Goal: Task Accomplishment & Management: Manage account settings

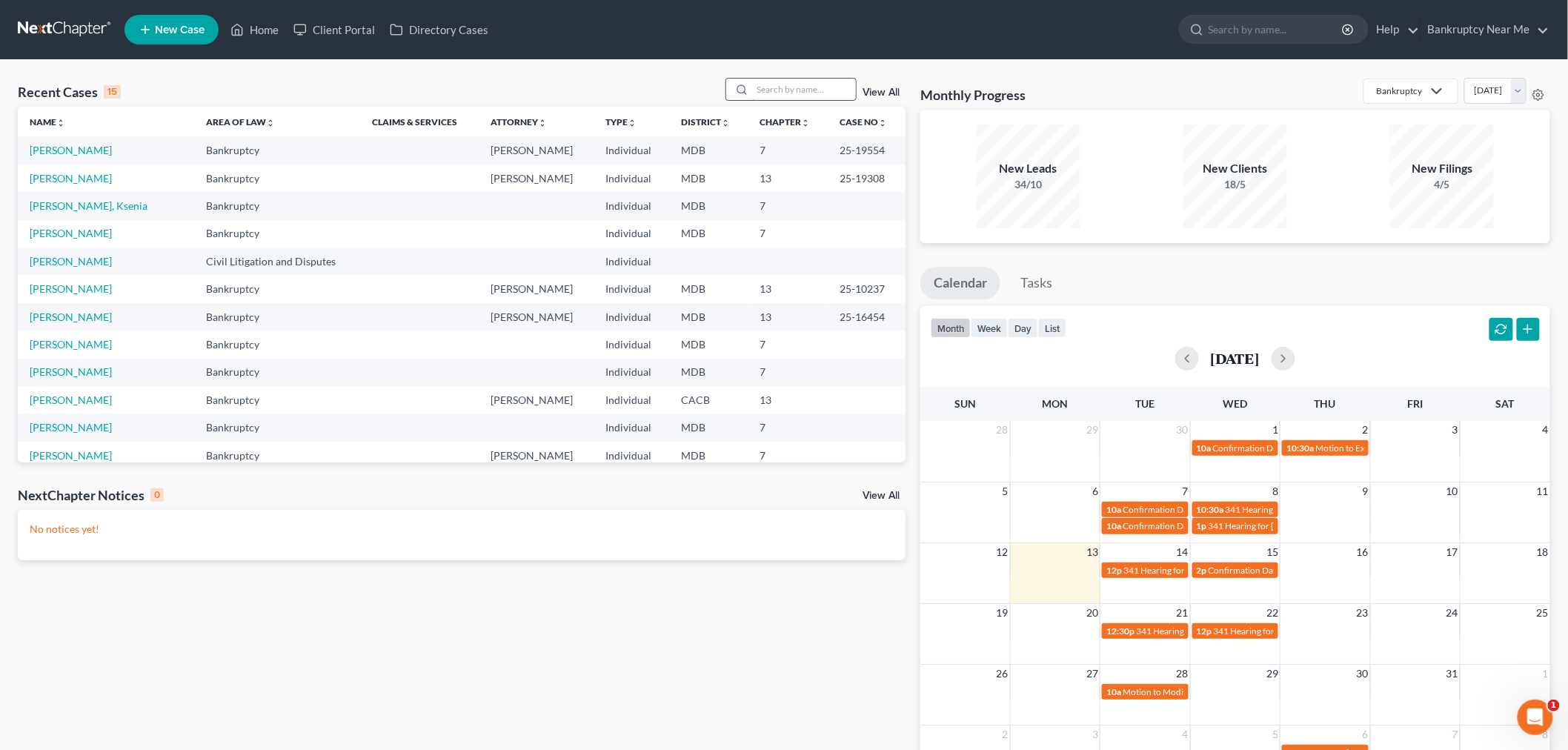
click at [793, 79] on input "search" at bounding box center [804, 89] width 104 height 21
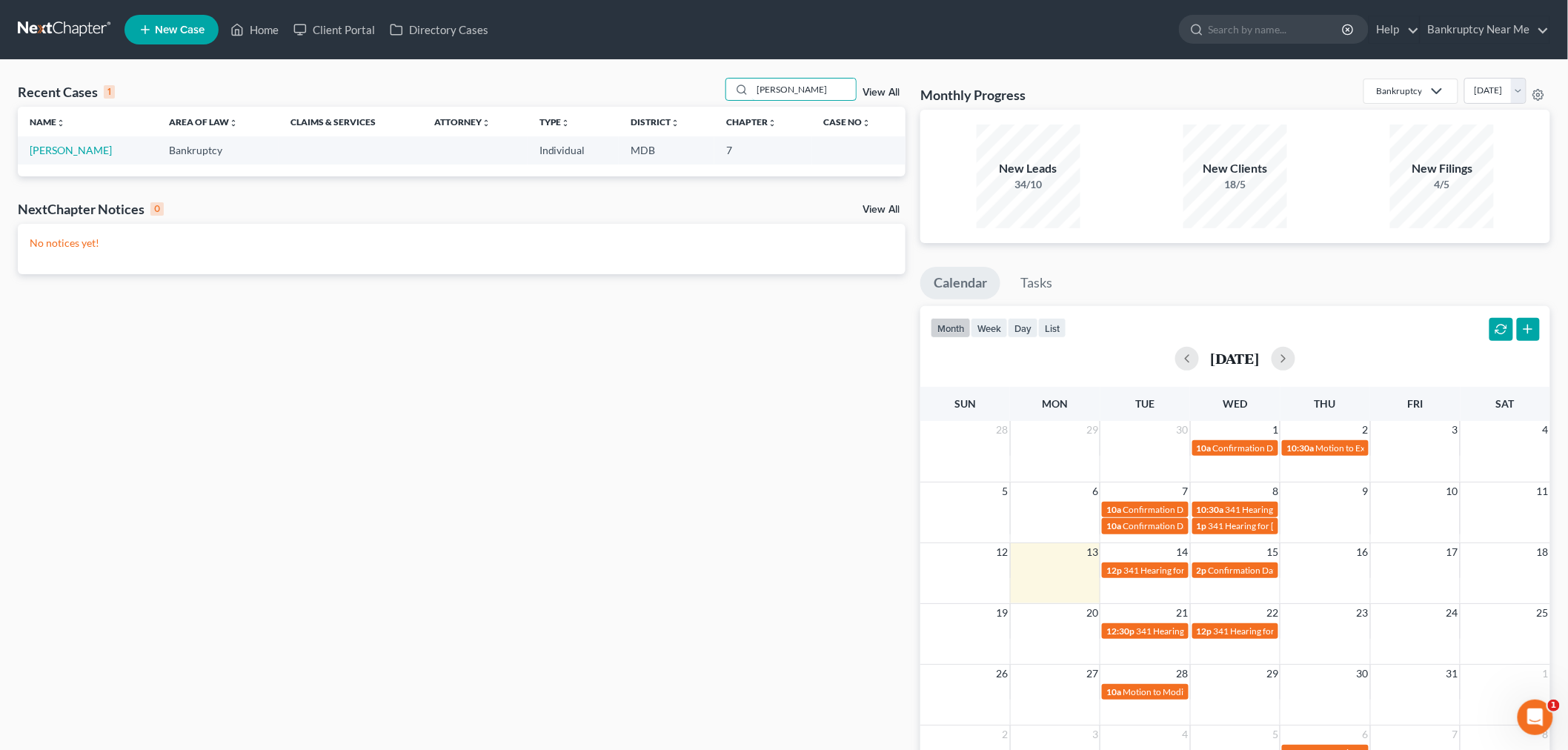
type input "[PERSON_NAME]"
click at [61, 143] on td "[PERSON_NAME]" at bounding box center [87, 150] width 139 height 28
click at [65, 155] on link "[PERSON_NAME]" at bounding box center [70, 150] width 83 height 12
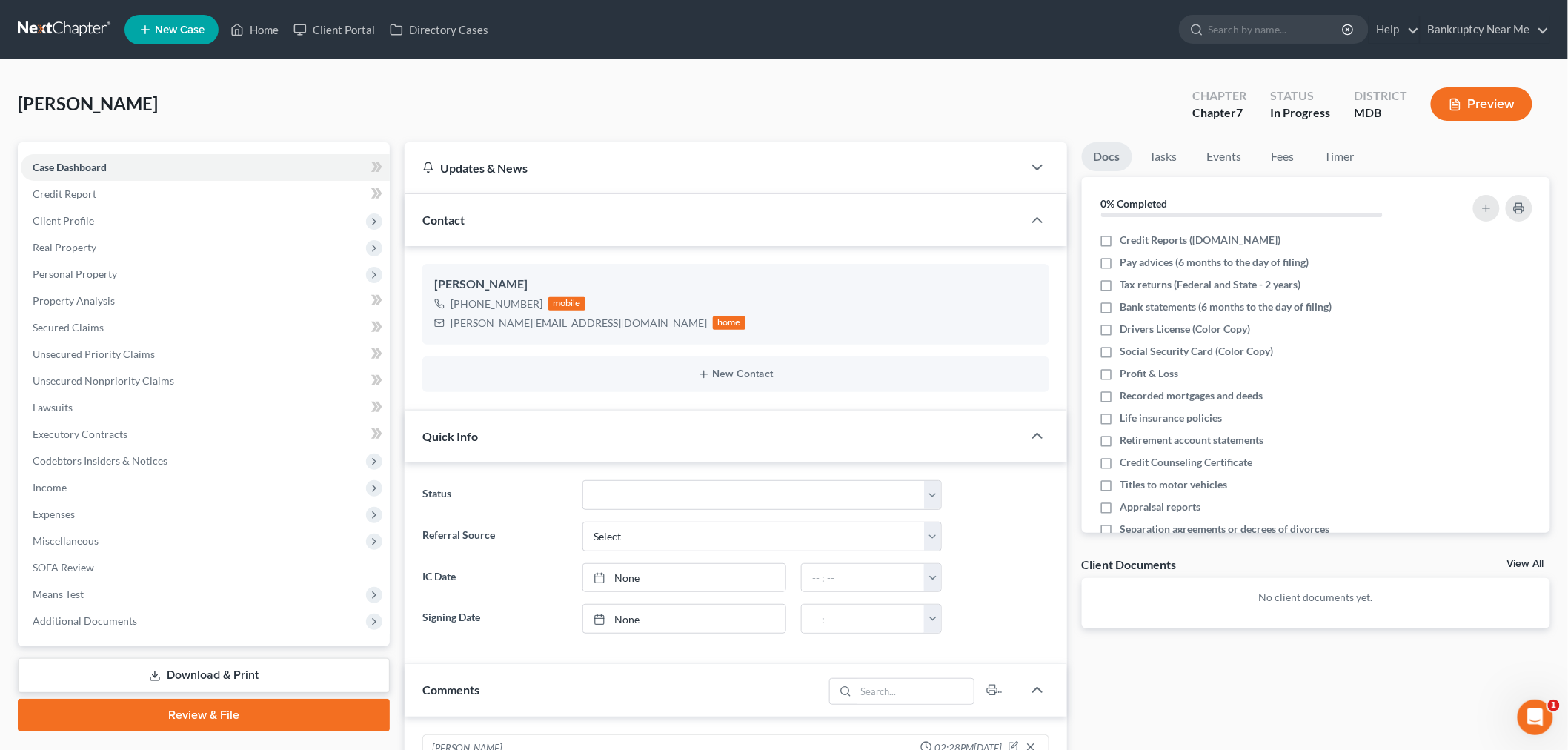
scroll to position [2077, 0]
click at [1234, 163] on link "Events" at bounding box center [1225, 156] width 59 height 29
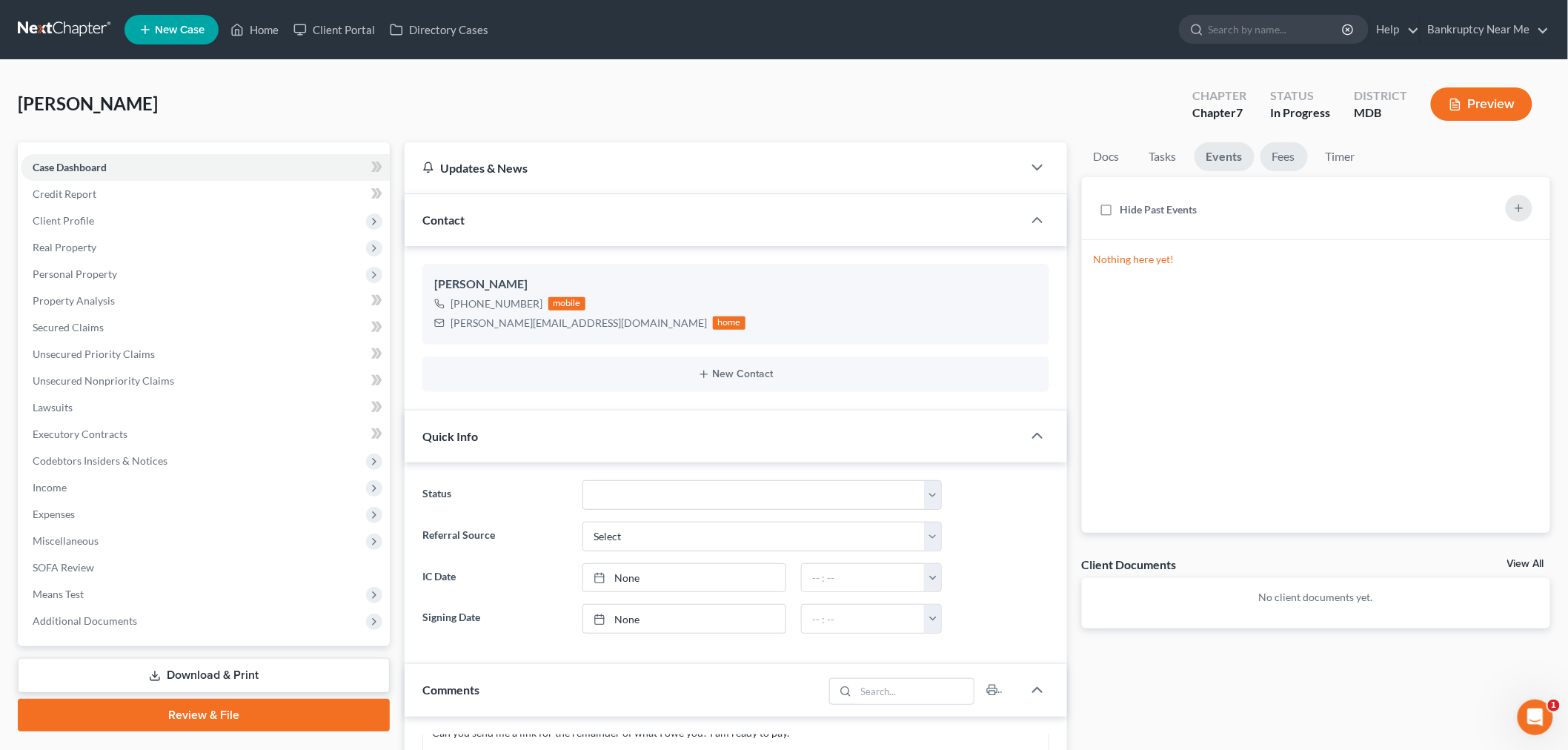
click at [1282, 163] on link "Fees" at bounding box center [1284, 156] width 47 height 29
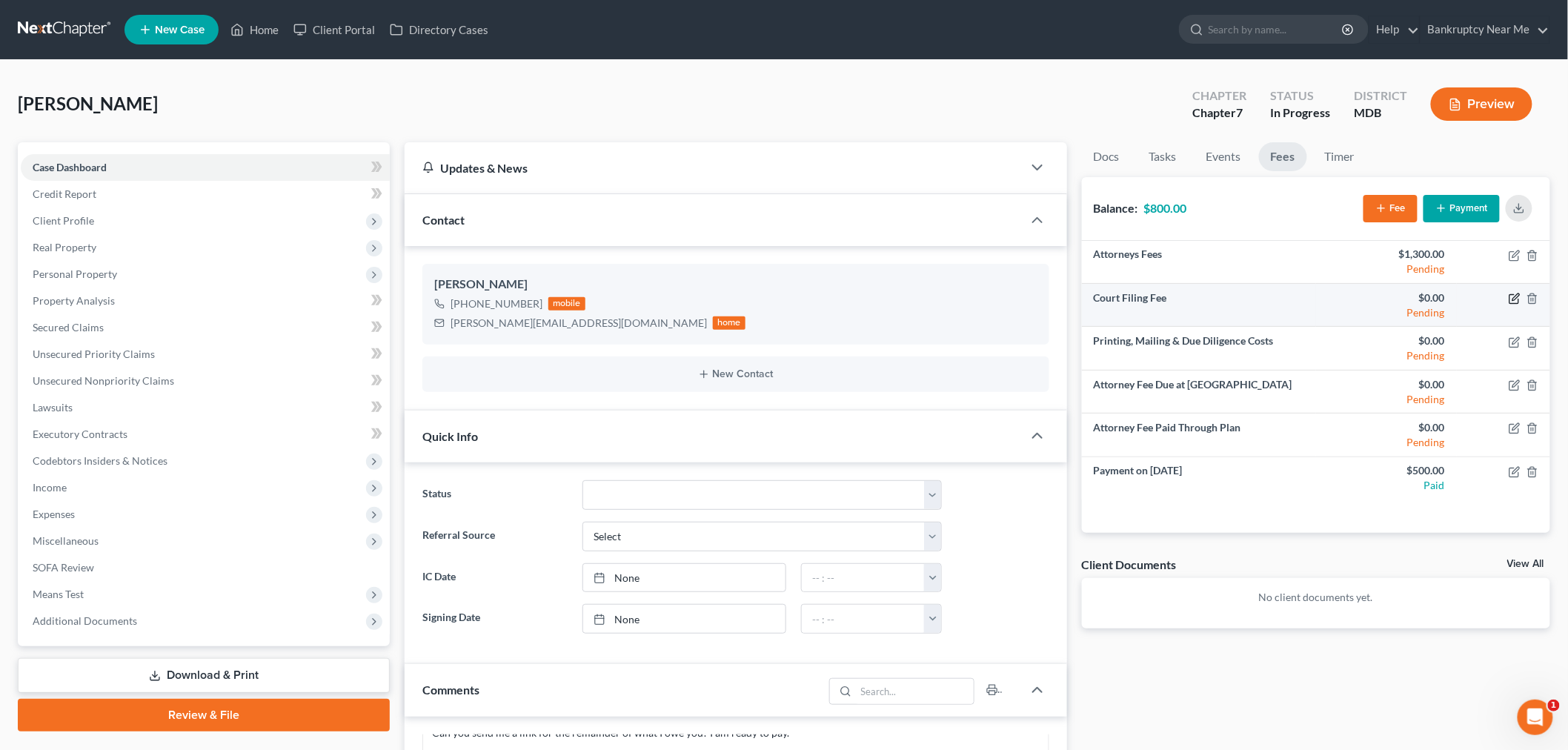
click at [1512, 298] on icon "button" at bounding box center [1514, 299] width 12 height 12
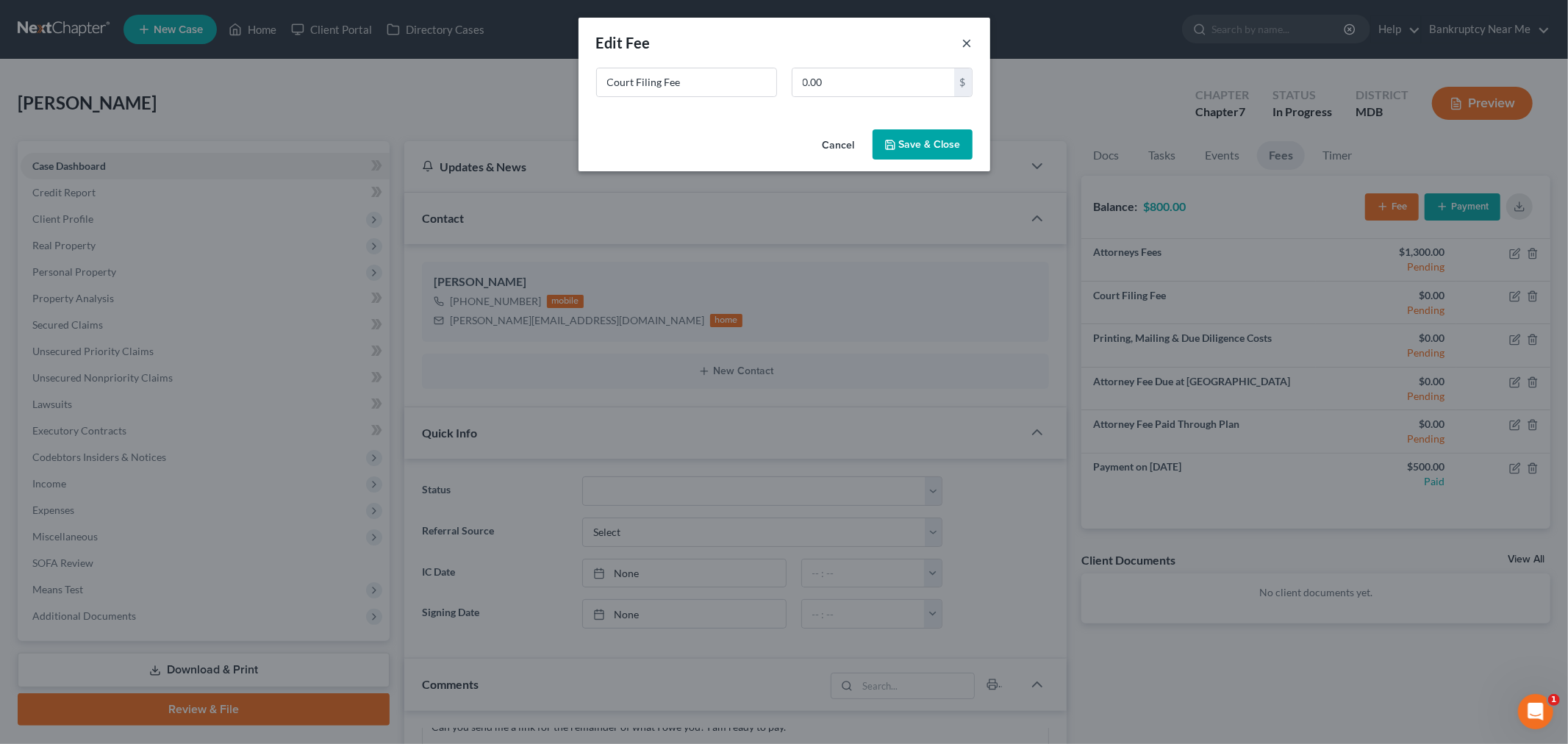
click at [972, 43] on button "×" at bounding box center [967, 43] width 11 height 18
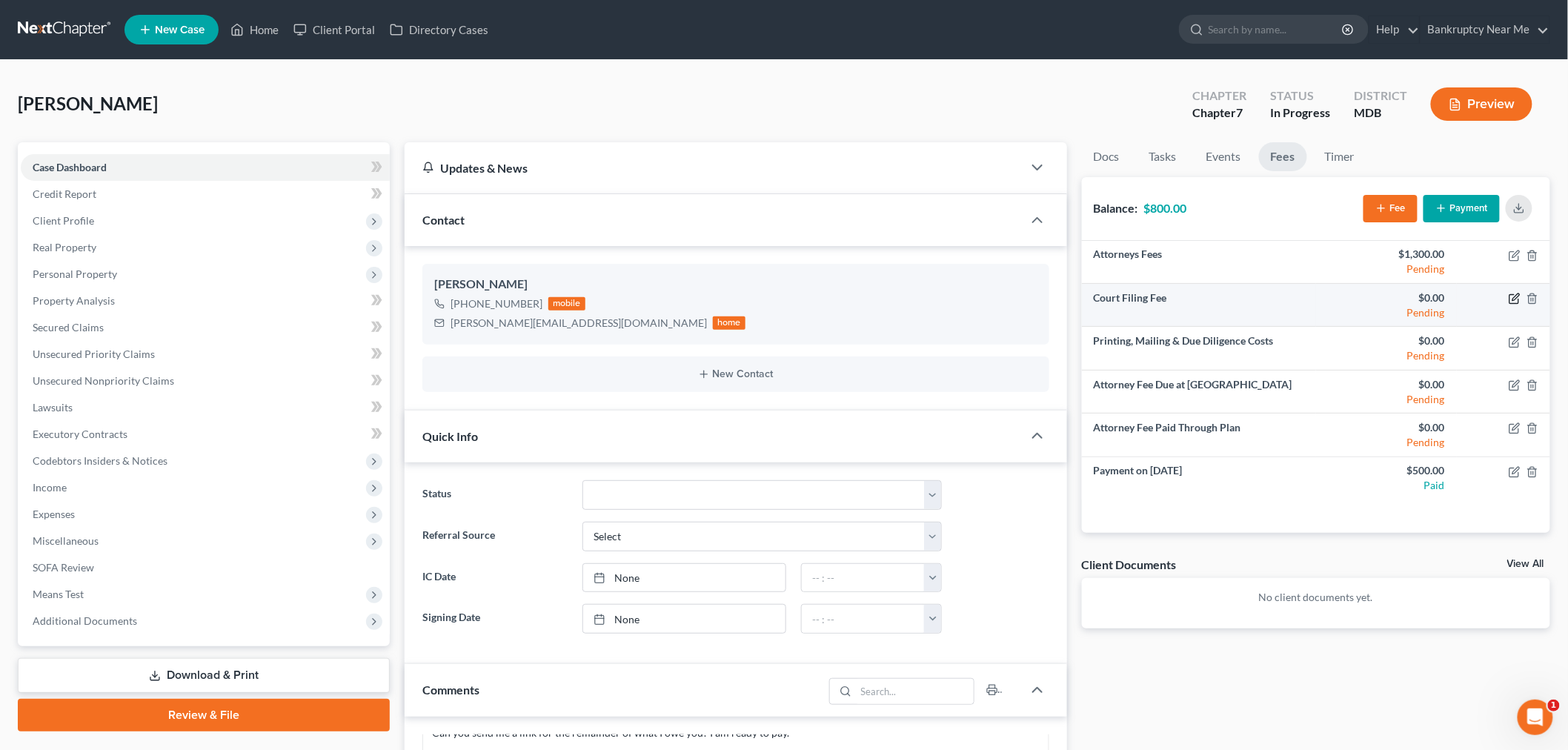
click at [1514, 299] on icon "button" at bounding box center [1514, 299] width 12 height 12
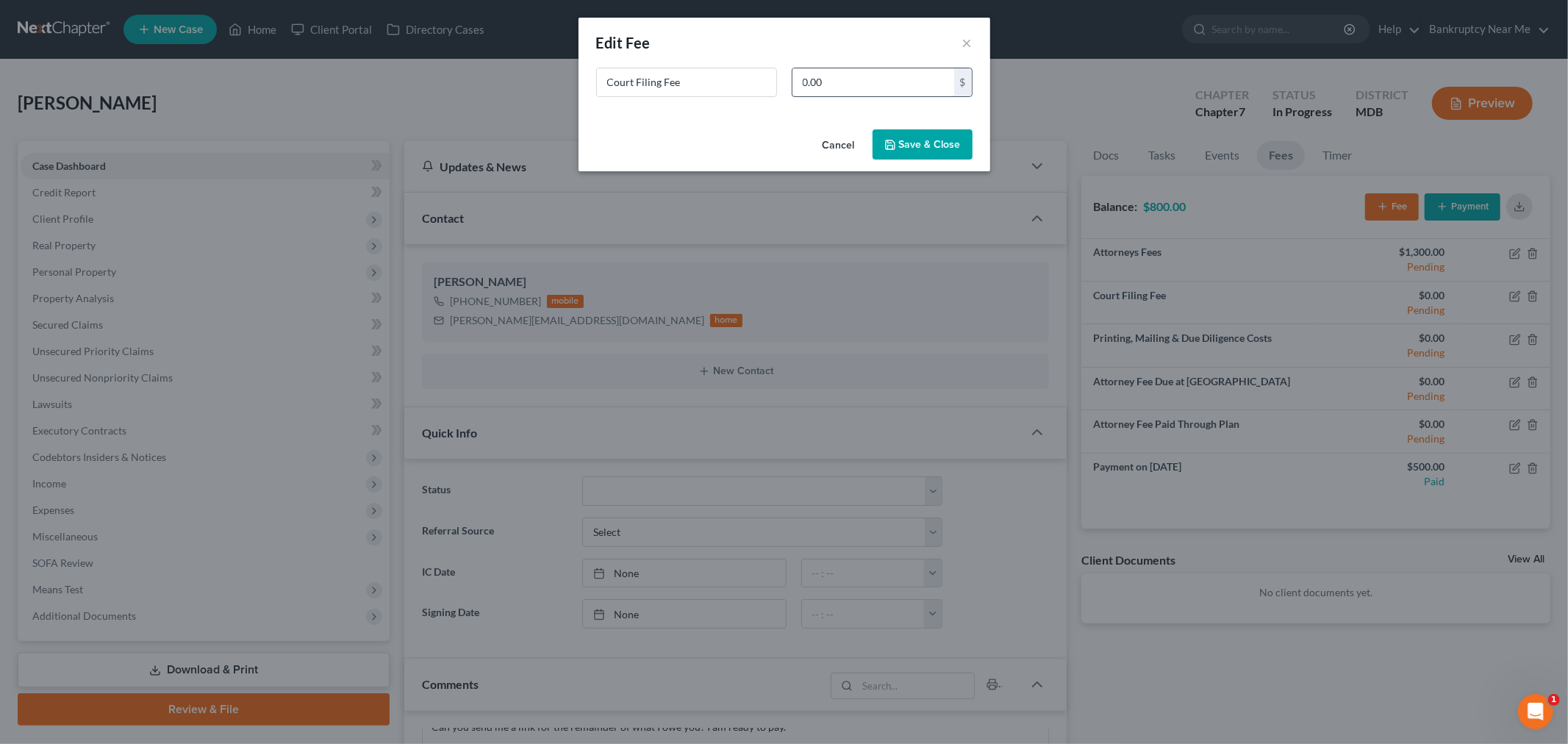
click at [919, 84] on input "0.00" at bounding box center [873, 82] width 161 height 28
type input "50"
click at [934, 137] on button "Save & Close" at bounding box center [922, 145] width 100 height 31
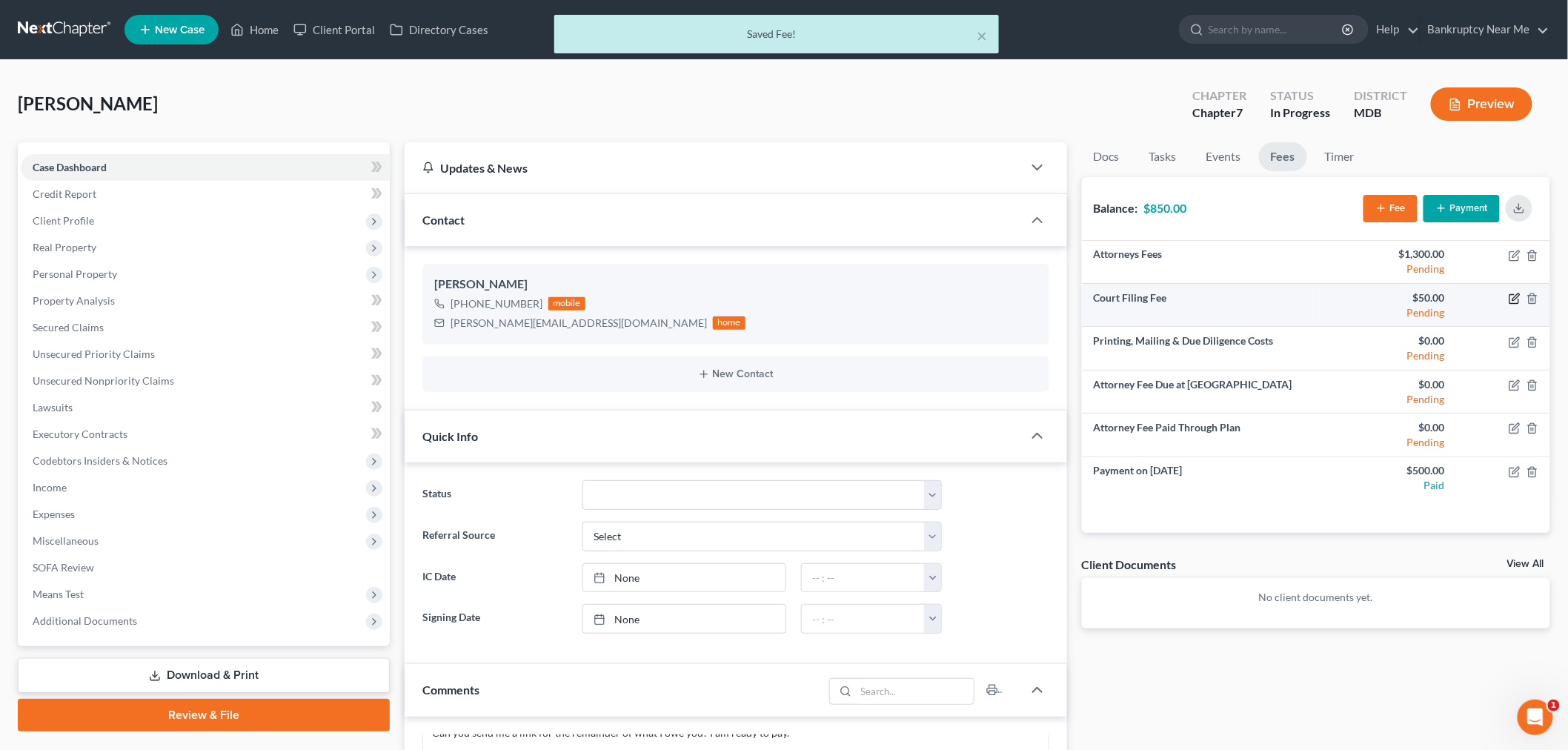
click at [1509, 297] on icon "button" at bounding box center [1513, 299] width 9 height 9
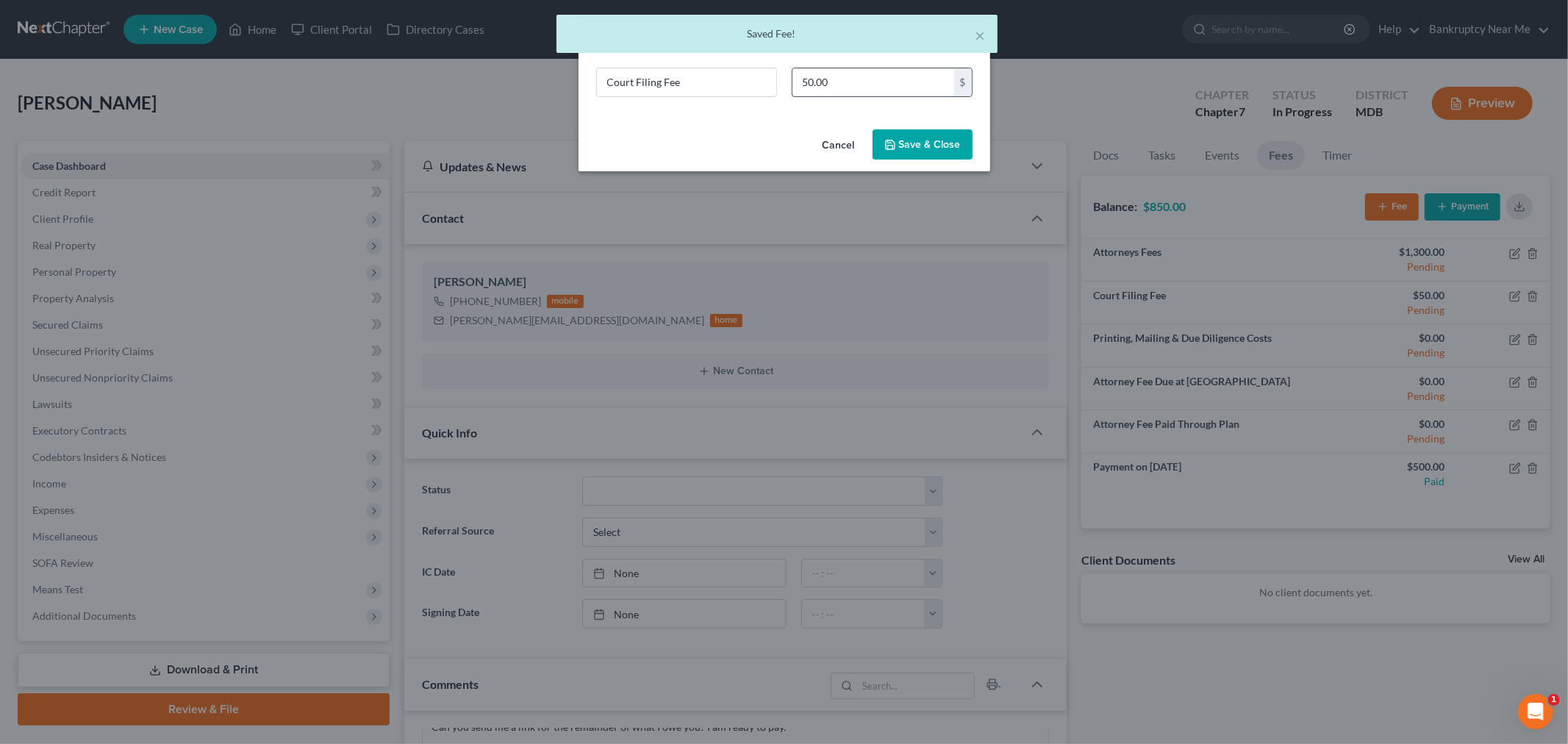
click at [890, 83] on input "50.00" at bounding box center [873, 82] width 161 height 28
type input "338"
click at [907, 134] on button "Save & Close" at bounding box center [922, 145] width 100 height 31
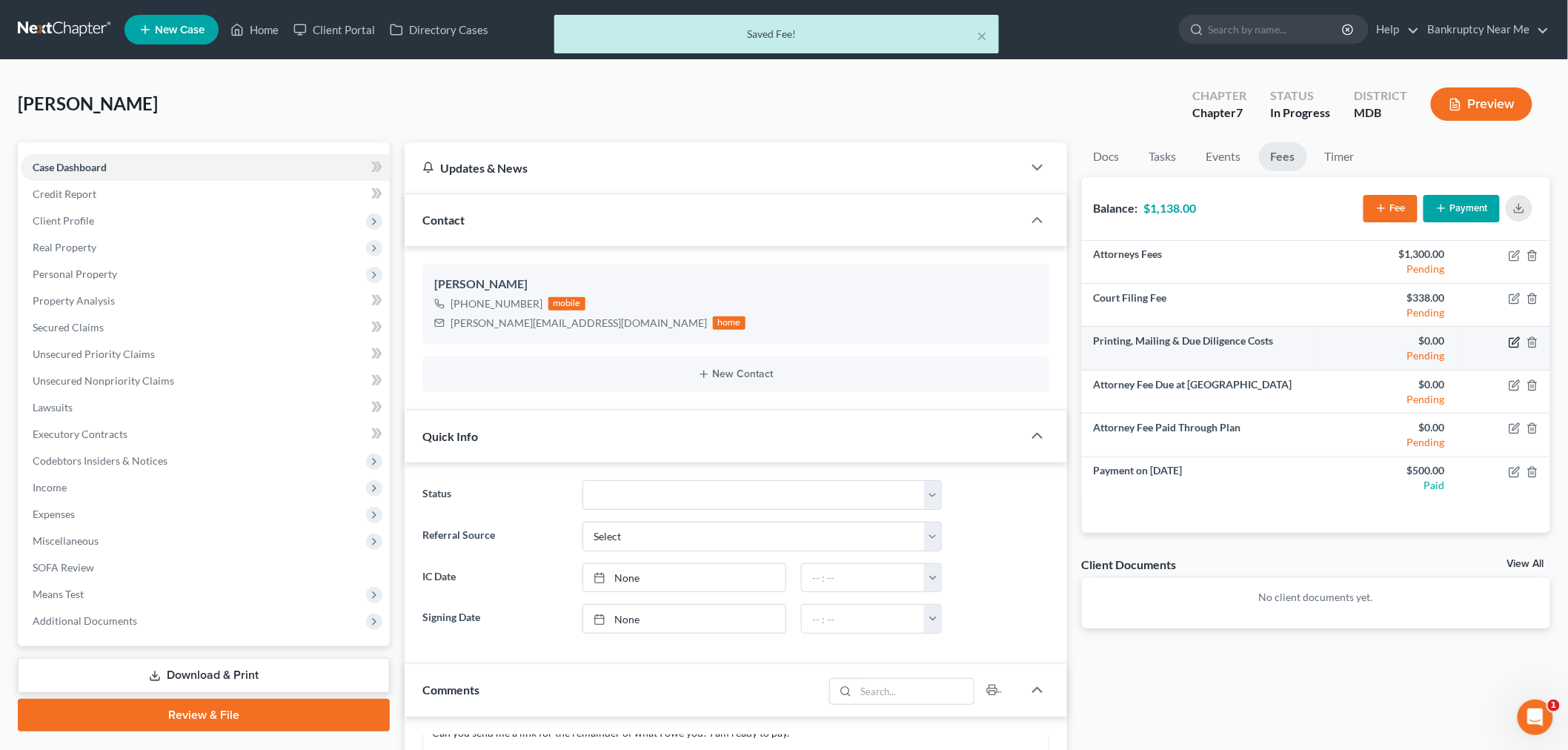
click at [1513, 343] on icon "button" at bounding box center [1516, 340] width 7 height 7
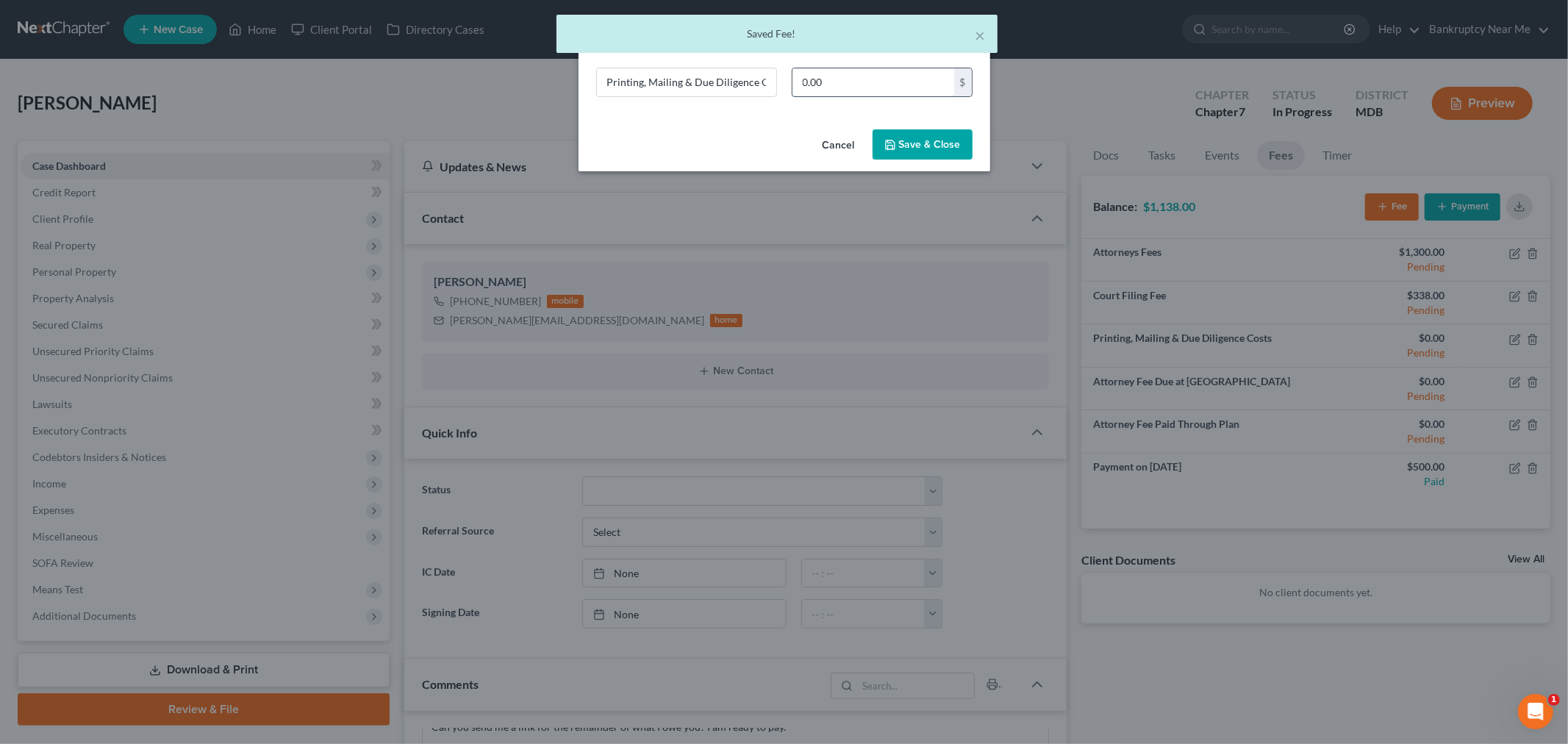
click at [895, 84] on input "0.00" at bounding box center [873, 82] width 161 height 28
type input "50"
click at [932, 142] on button "Save & Close" at bounding box center [922, 145] width 100 height 31
